Goal: Information Seeking & Learning: Learn about a topic

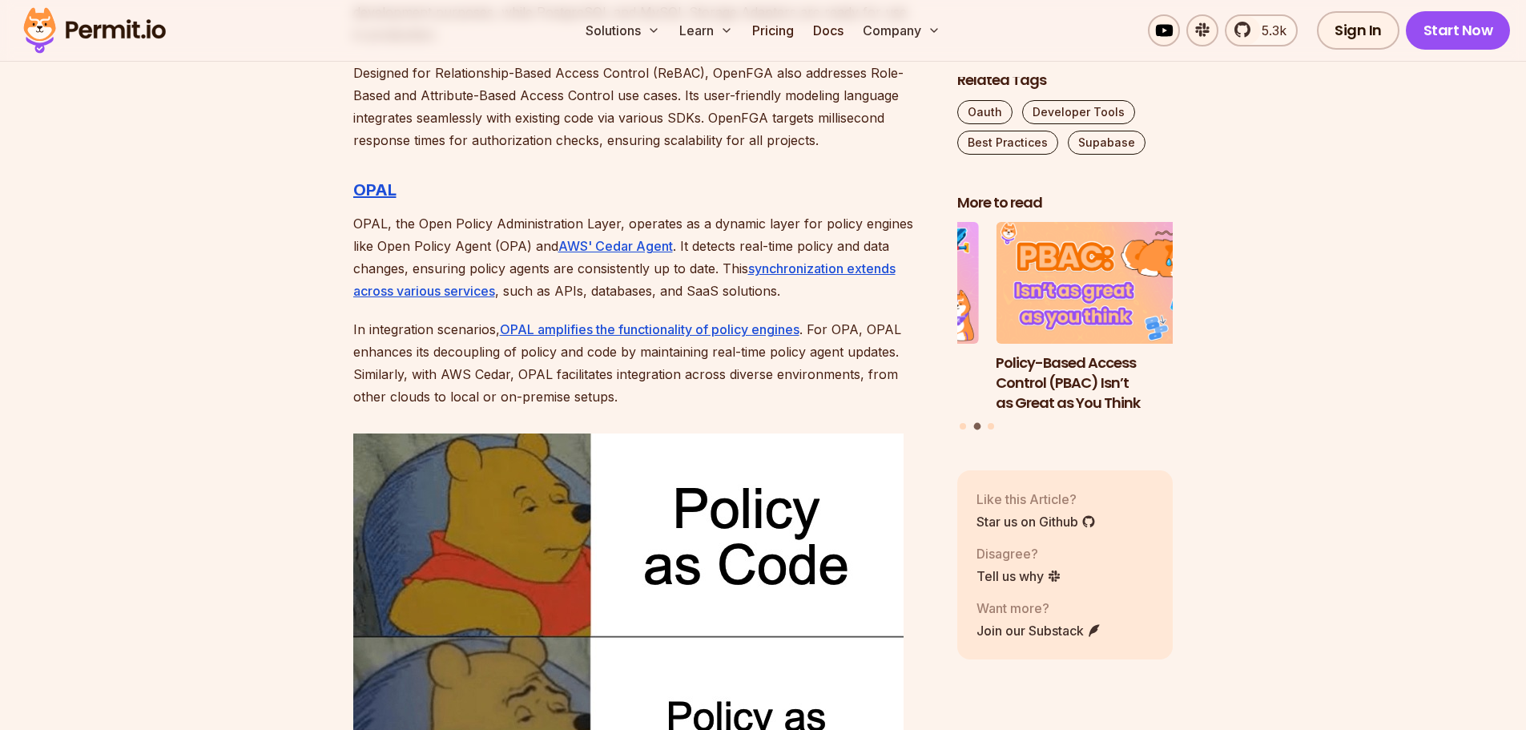
scroll to position [4645, 0]
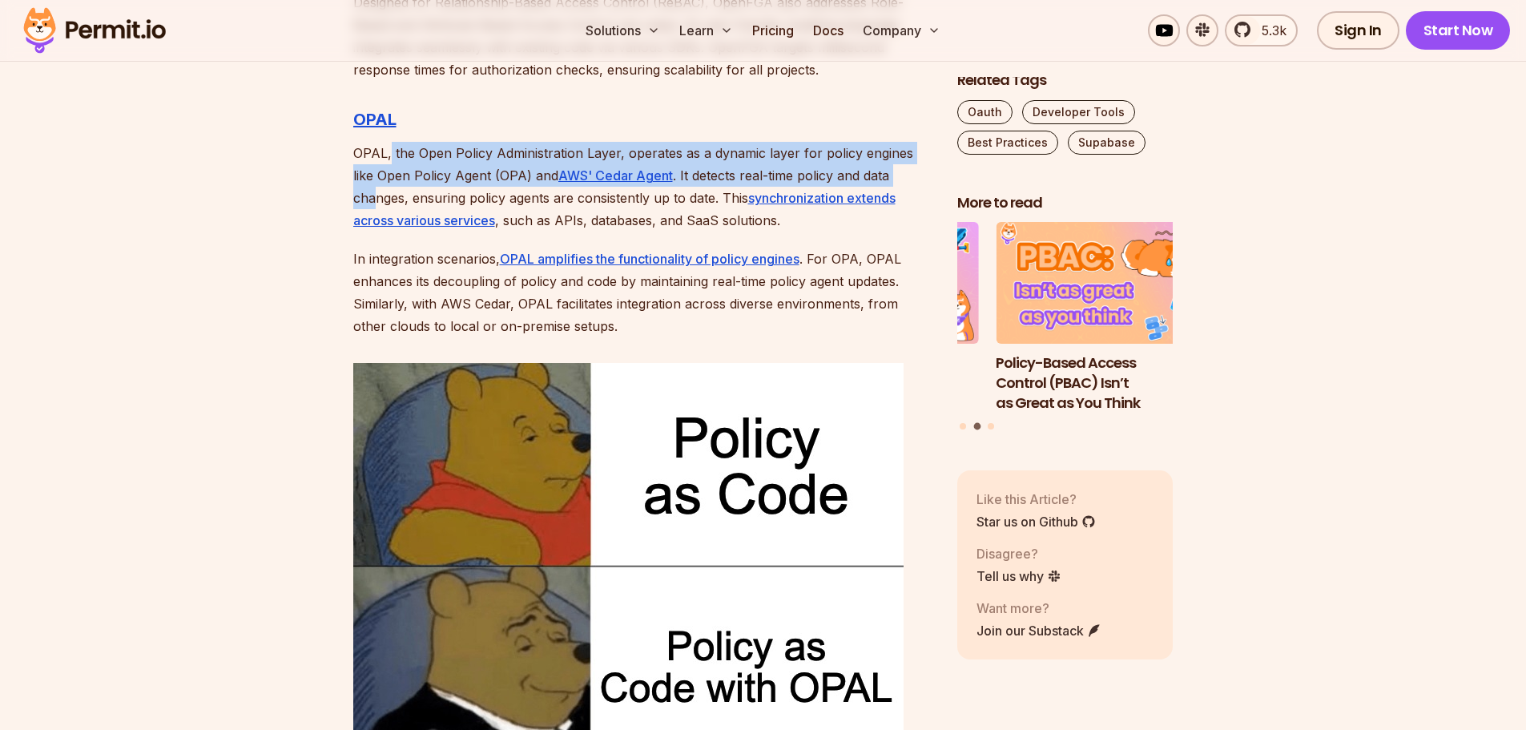
drag, startPoint x: 455, startPoint y: 131, endPoint x: 891, endPoint y: 145, distance: 435.9
click at [891, 145] on p "OPAL, the Open Policy Administration Layer, operates as a dynamic layer for pol…" at bounding box center [642, 187] width 578 height 90
drag, startPoint x: 908, startPoint y: 150, endPoint x: 411, endPoint y: 135, distance: 497.6
click at [411, 142] on p "OPAL, the Open Policy Administration Layer, operates as a dynamic layer for pol…" at bounding box center [642, 187] width 578 height 90
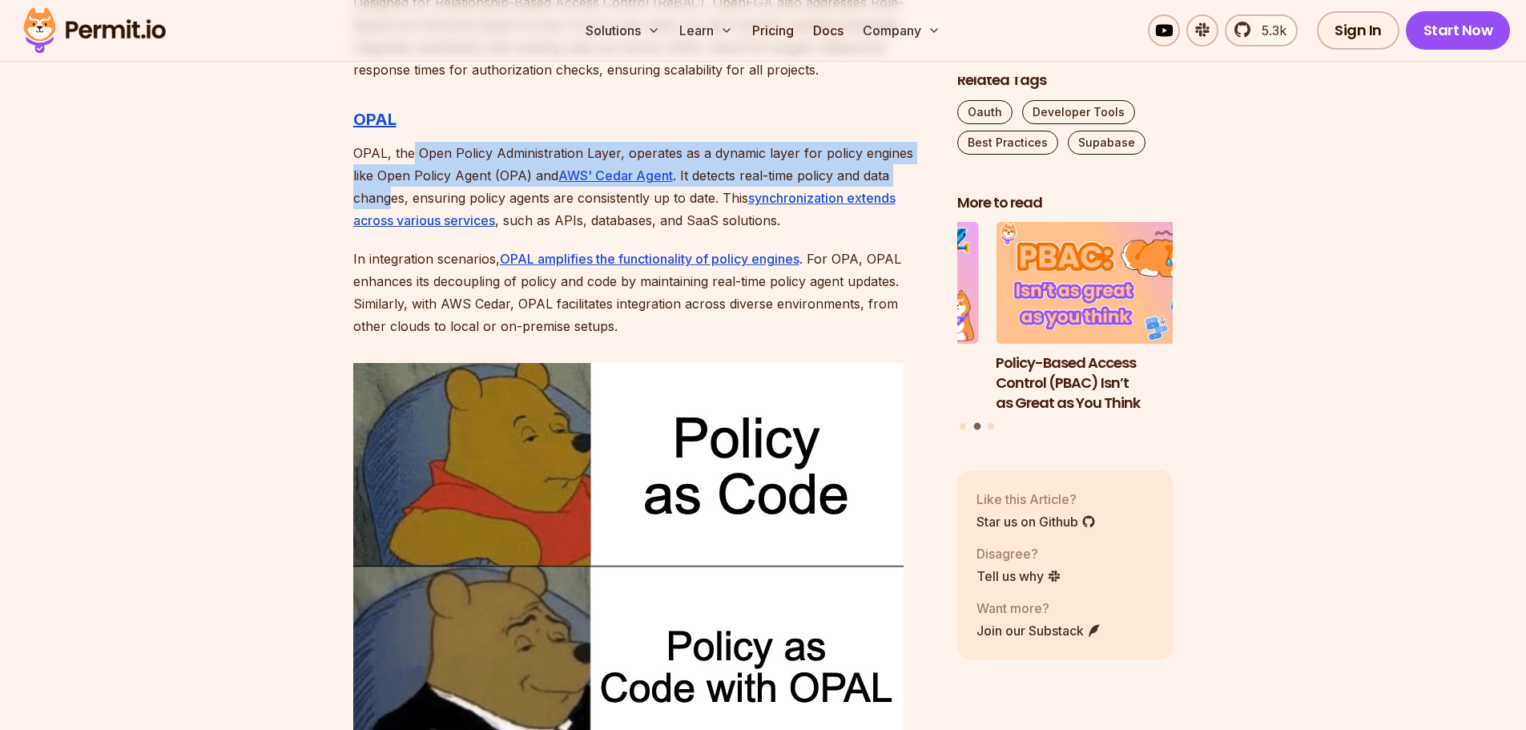
click at [411, 142] on p "OPAL, the Open Policy Administration Layer, operates as a dynamic layer for pol…" at bounding box center [642, 187] width 578 height 90
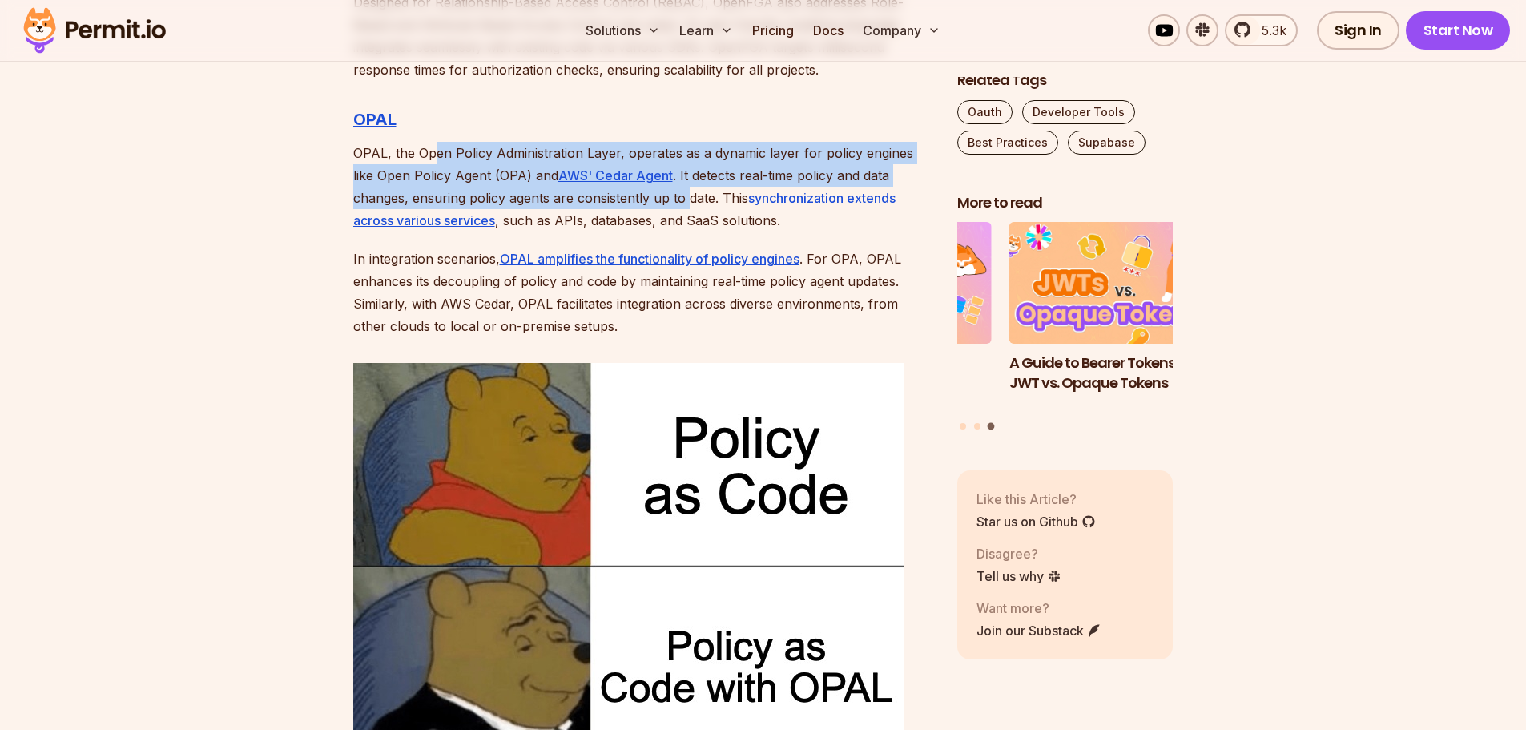
drag, startPoint x: 629, startPoint y: 183, endPoint x: 429, endPoint y: 121, distance: 208.7
click at [430, 142] on p "OPAL, the Open Policy Administration Layer, operates as a dynamic layer for pol…" at bounding box center [642, 187] width 578 height 90
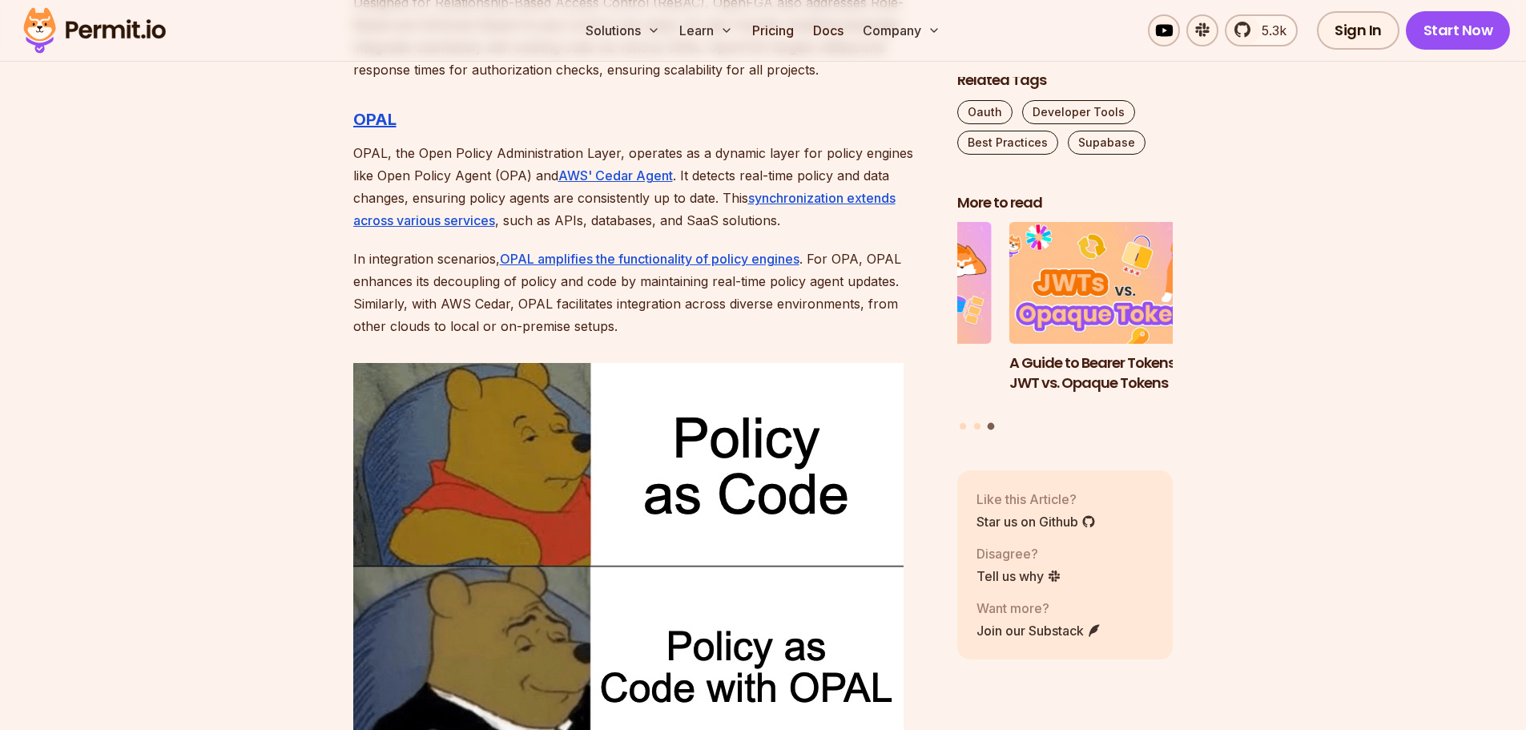
click at [429, 142] on p "OPAL, the Open Policy Administration Layer, operates as a dynamic layer for pol…" at bounding box center [642, 187] width 578 height 90
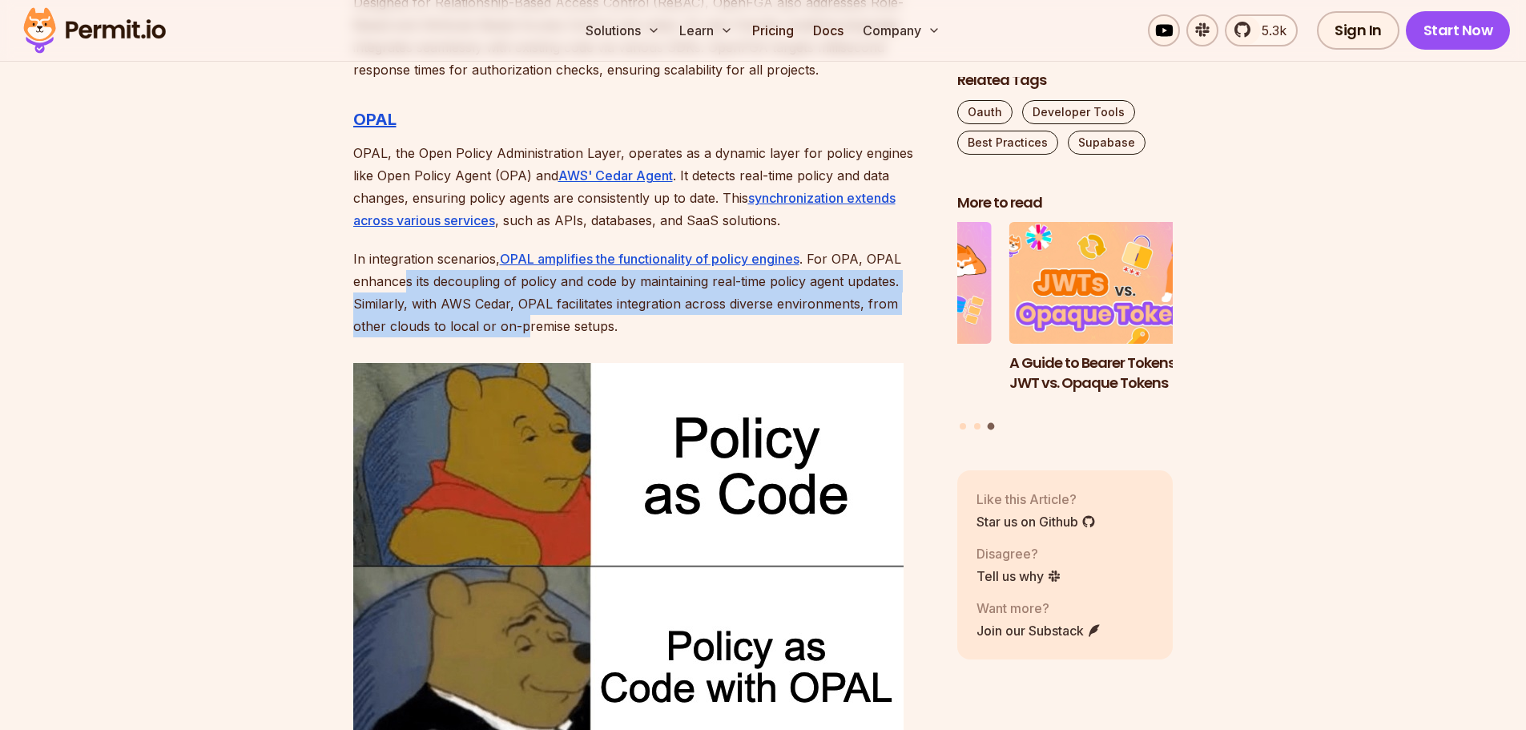
drag, startPoint x: 489, startPoint y: 297, endPoint x: 405, endPoint y: 257, distance: 92.4
click at [405, 257] on p "In integration scenarios, OPAL amplifies the functionality of policy engines . …" at bounding box center [642, 292] width 578 height 90
drag, startPoint x: 382, startPoint y: 263, endPoint x: 553, endPoint y: 296, distance: 173.9
click at [553, 296] on p "In integration scenarios, OPAL amplifies the functionality of policy engines . …" at bounding box center [642, 292] width 578 height 90
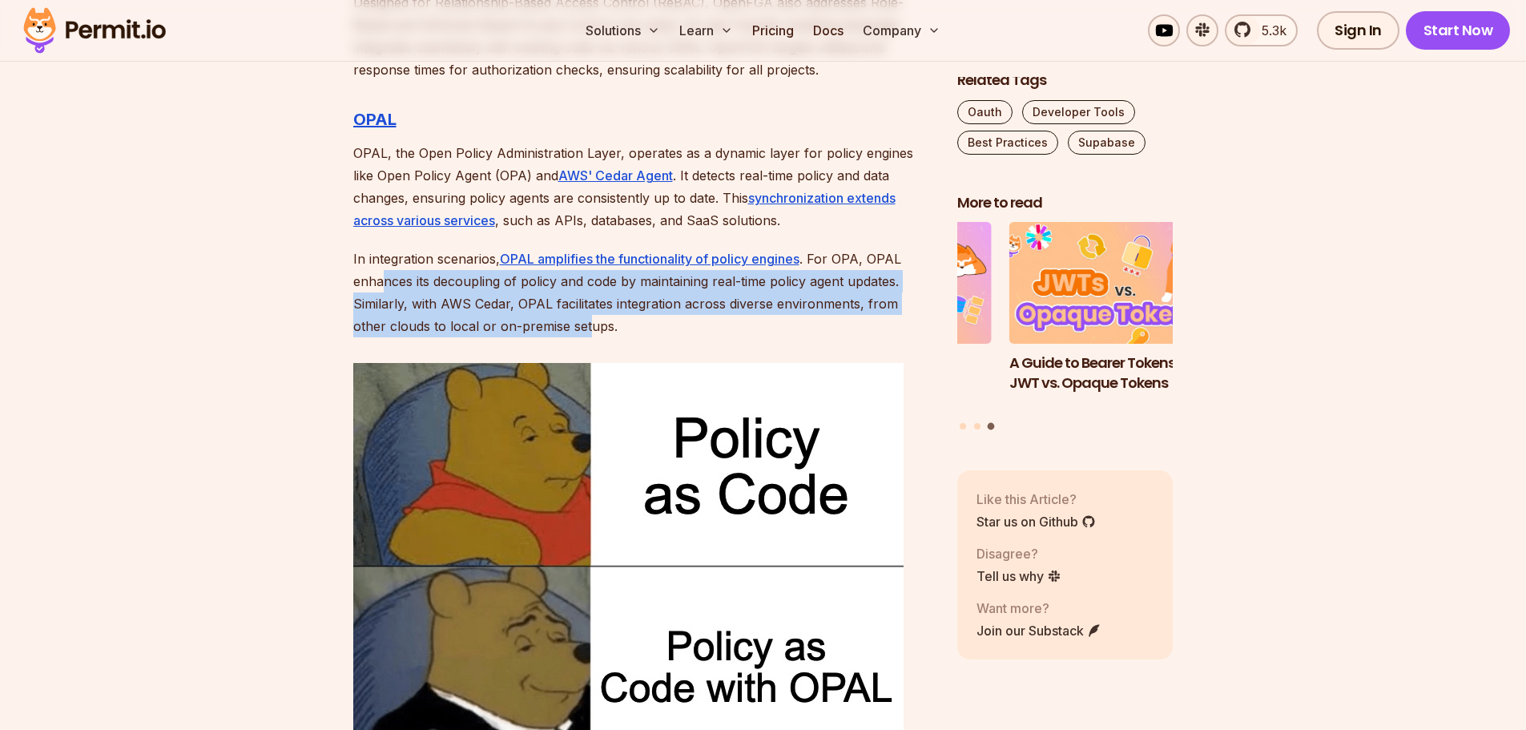
click at [517, 307] on p "In integration scenarios, OPAL amplifies the functionality of policy engines . …" at bounding box center [642, 292] width 578 height 90
drag, startPoint x: 513, startPoint y: 311, endPoint x: 347, endPoint y: 261, distance: 173.1
click at [457, 265] on p "In integration scenarios, OPAL amplifies the functionality of policy engines . …" at bounding box center [642, 292] width 578 height 90
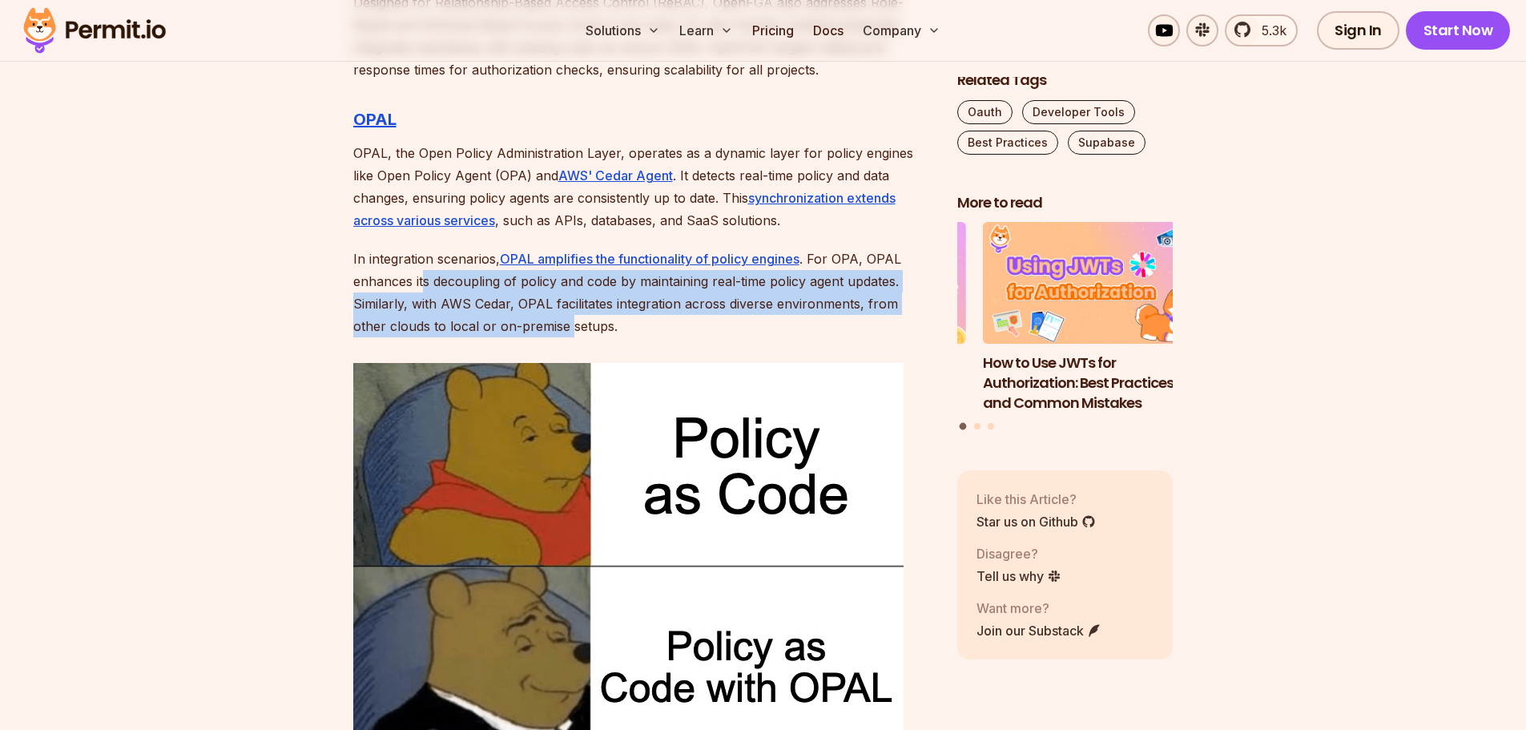
drag, startPoint x: 421, startPoint y: 263, endPoint x: 535, endPoint y: 296, distance: 118.6
click at [535, 296] on p "In integration scenarios, OPAL amplifies the functionality of policy engines . …" at bounding box center [642, 292] width 578 height 90
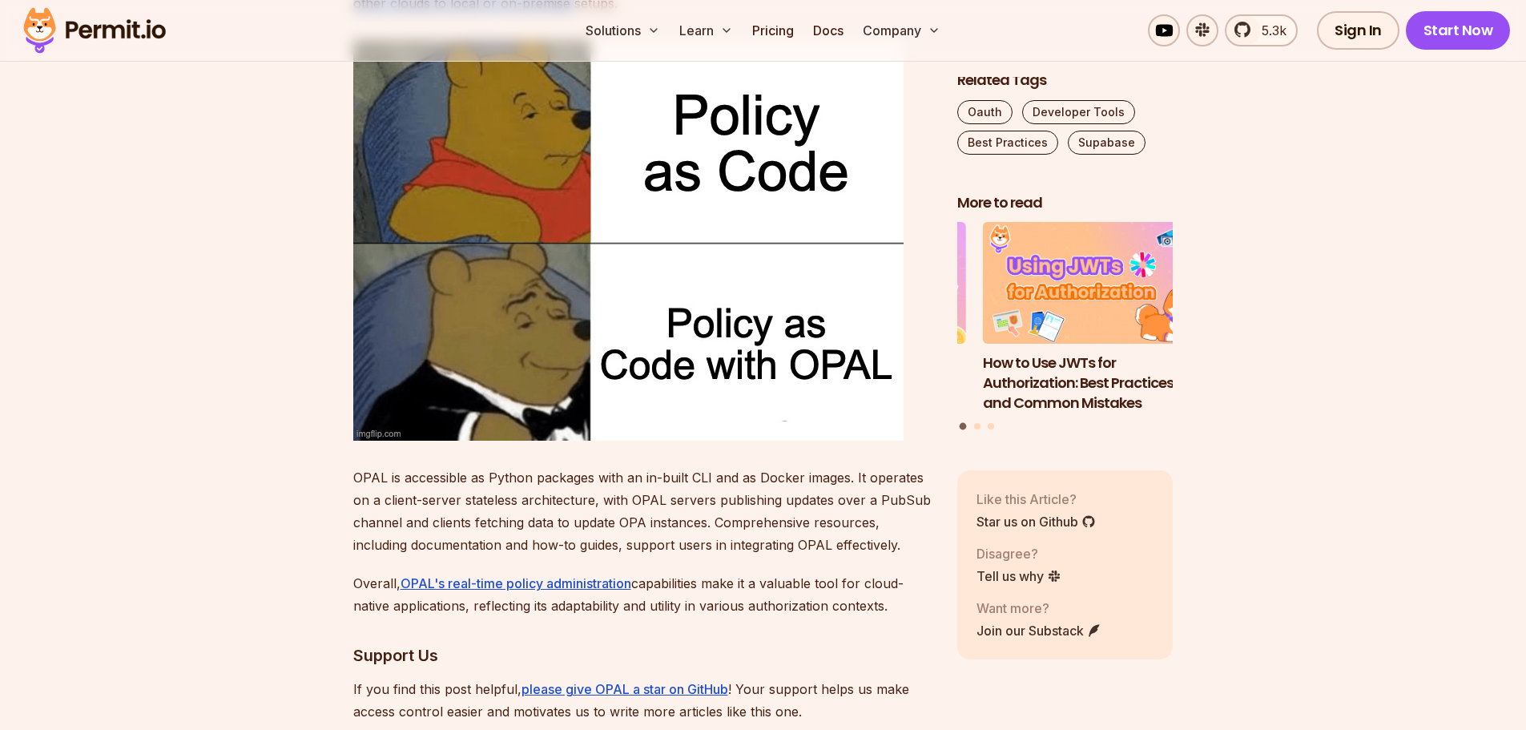
scroll to position [5126, 0]
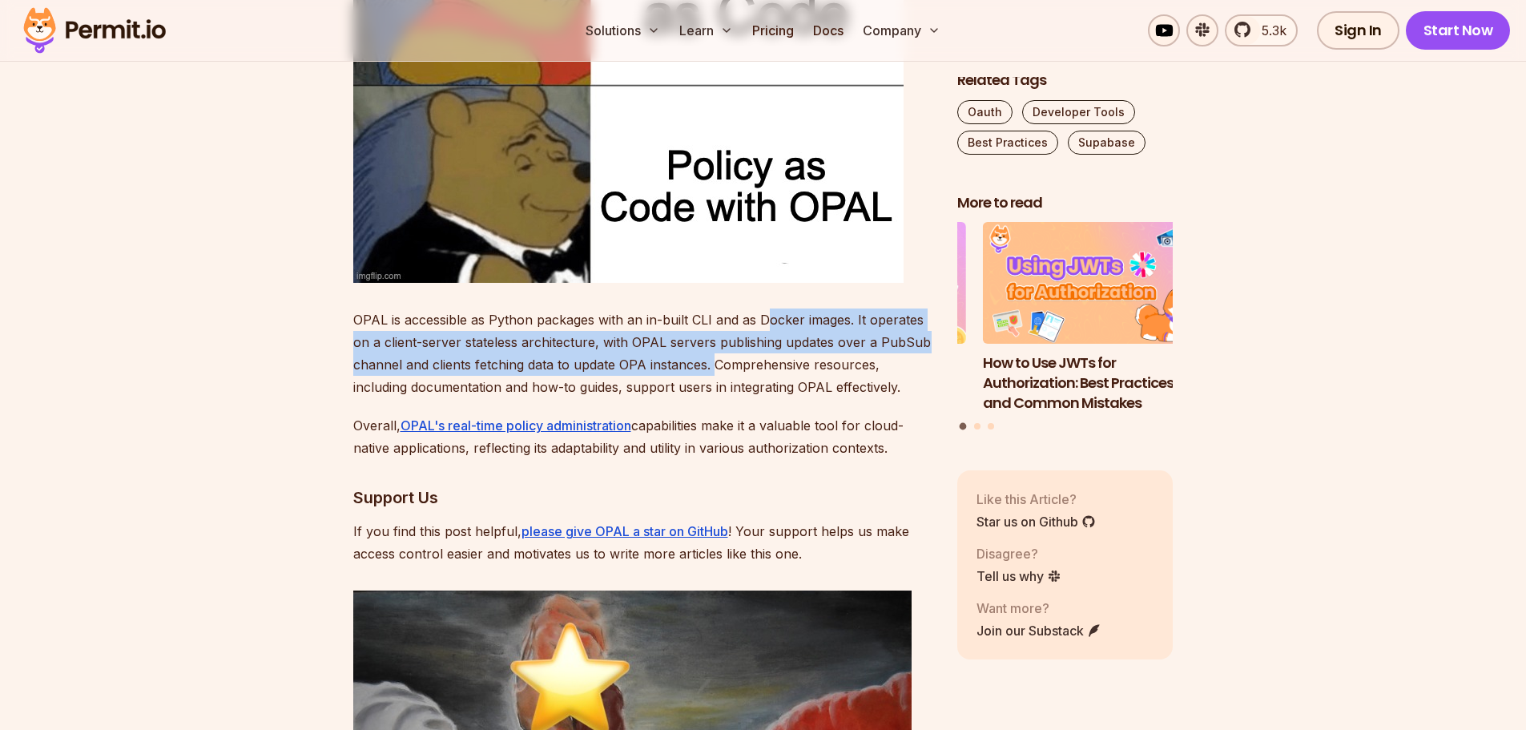
drag, startPoint x: 705, startPoint y: 321, endPoint x: 715, endPoint y: 347, distance: 27.7
click at [715, 347] on p "OPAL is accessible as Python packages with an in-built CLI and as Docker images…" at bounding box center [642, 353] width 578 height 90
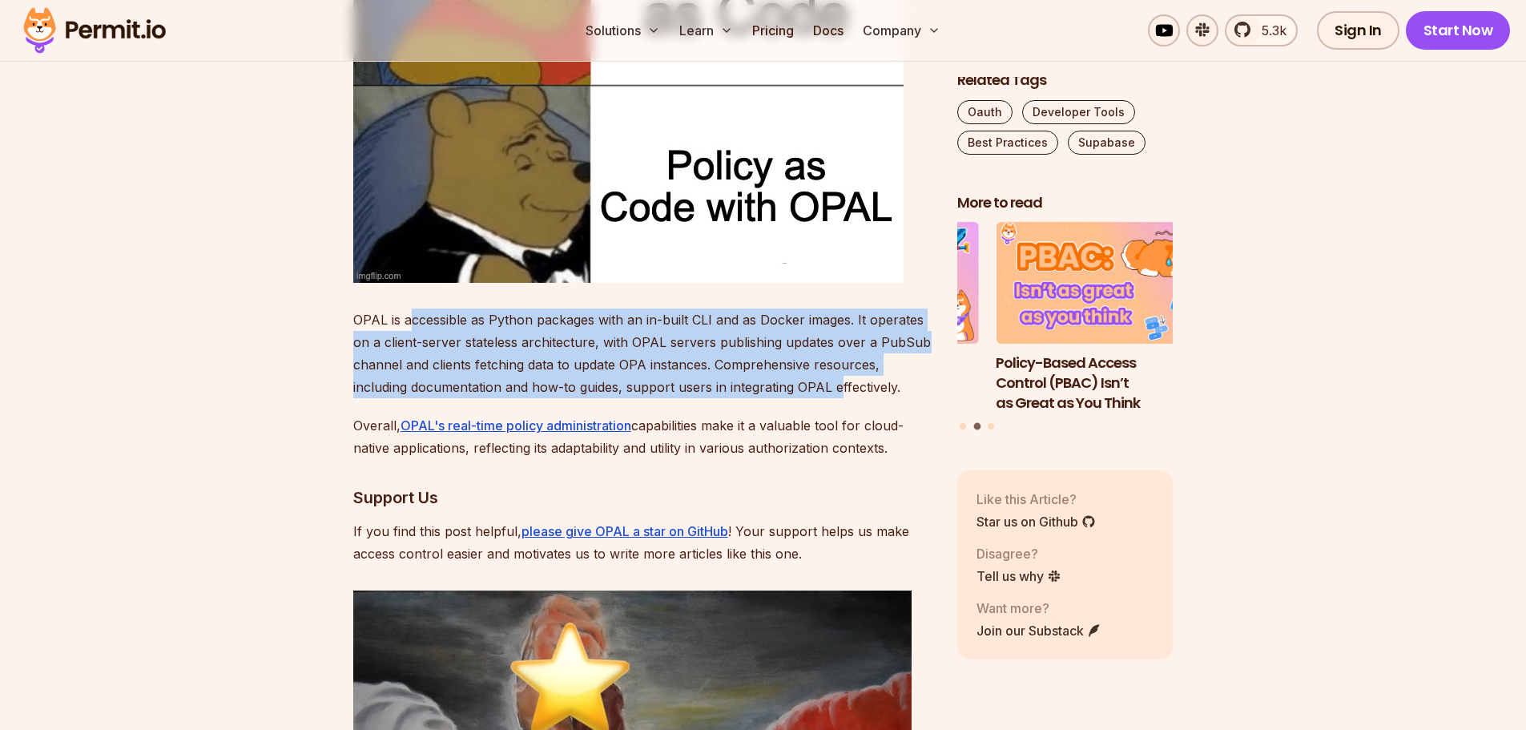
drag, startPoint x: 843, startPoint y: 362, endPoint x: 405, endPoint y: 298, distance: 442.0
click at [405, 308] on p "OPAL is accessible as Python packages with an in-built CLI and as Docker images…" at bounding box center [642, 353] width 578 height 90
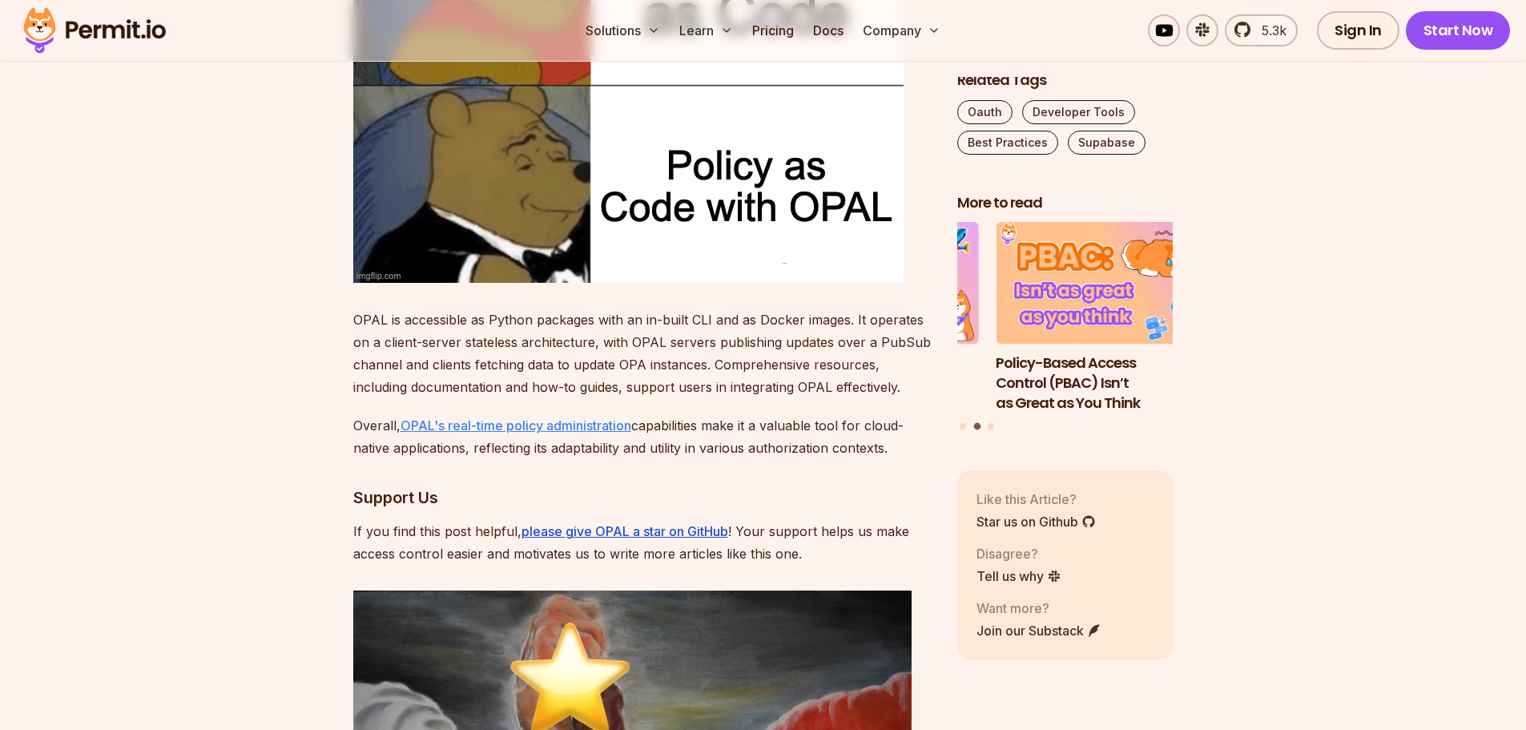
click at [548, 417] on link "OPAL's real-time policy administration" at bounding box center [515, 425] width 231 height 16
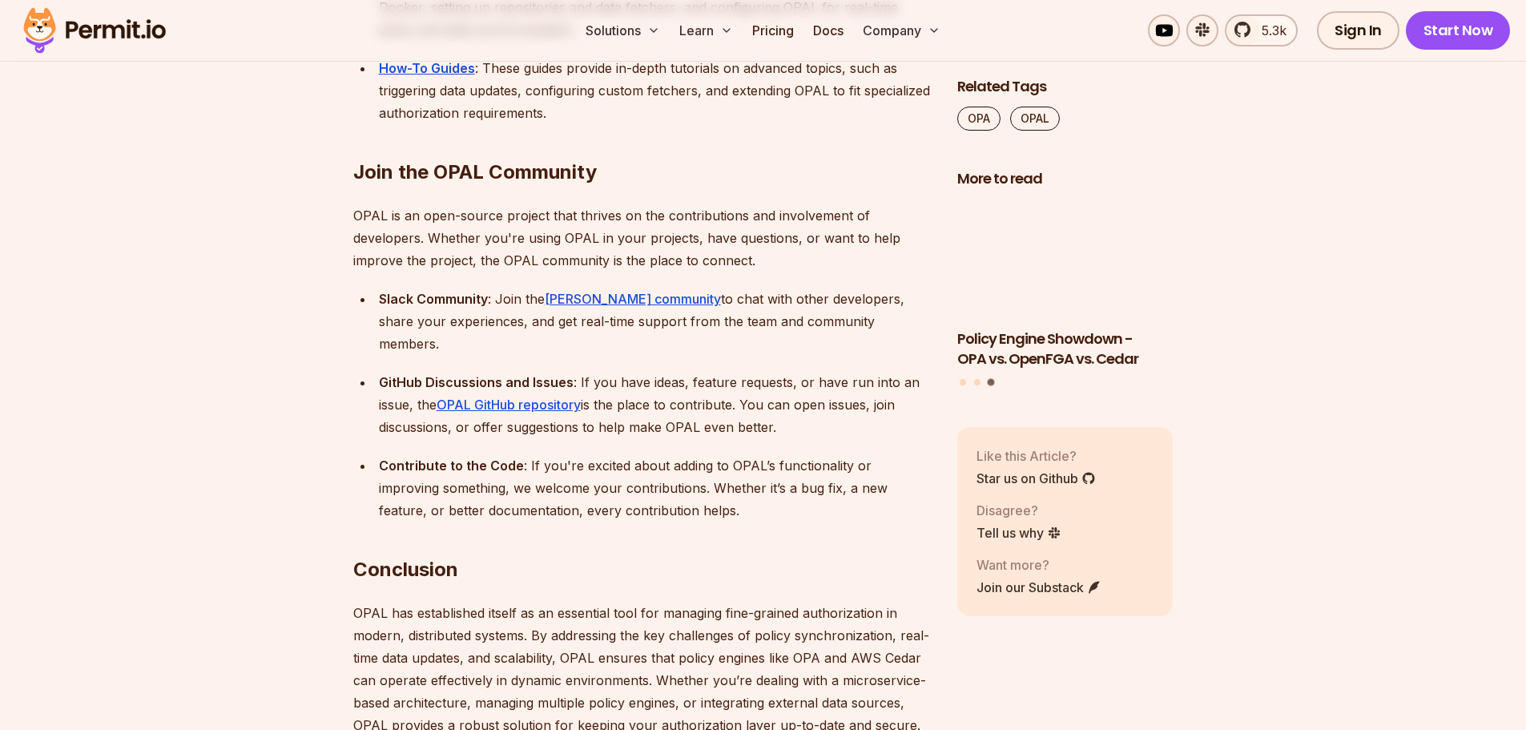
scroll to position [9451, 0]
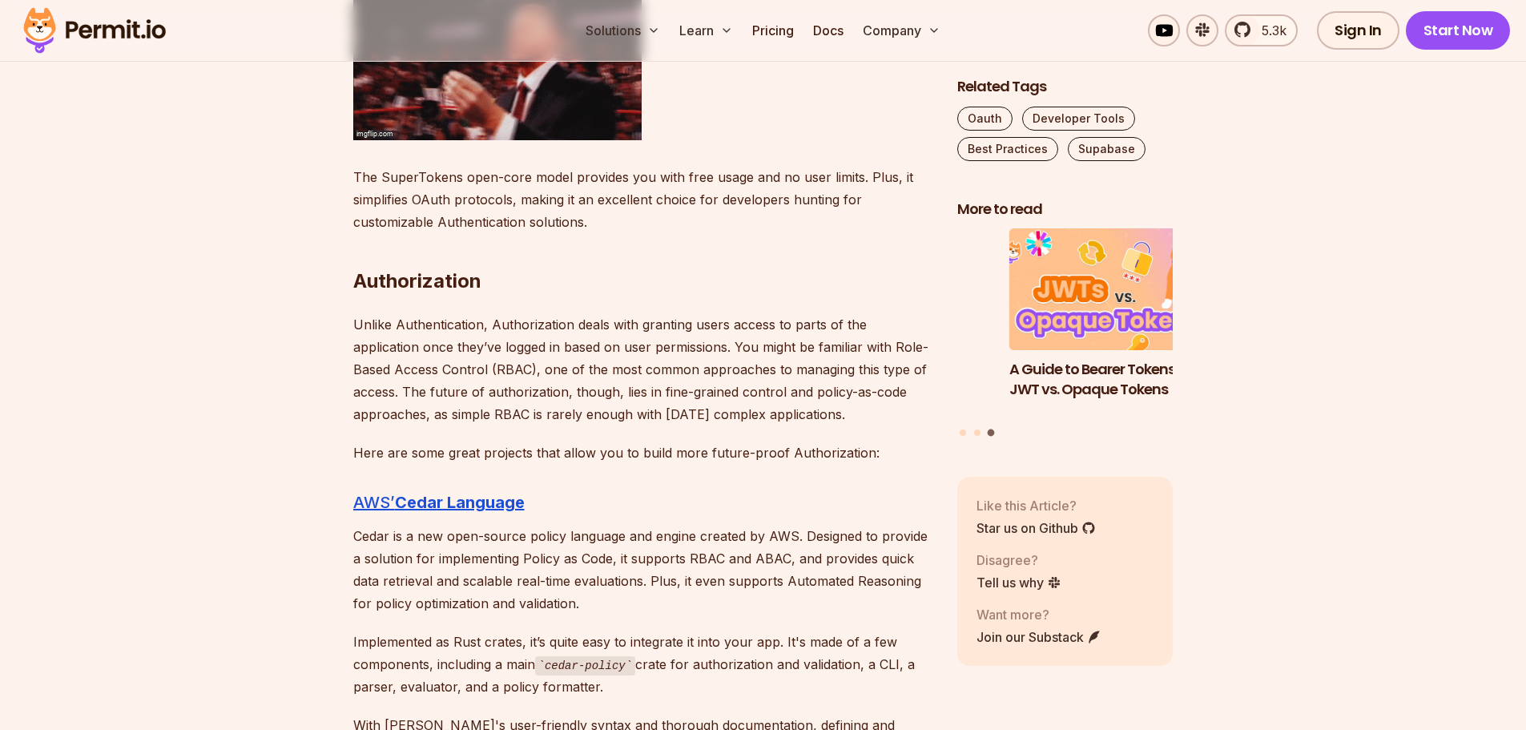
scroll to position [3444, 0]
